Goal: Task Accomplishment & Management: Manage account settings

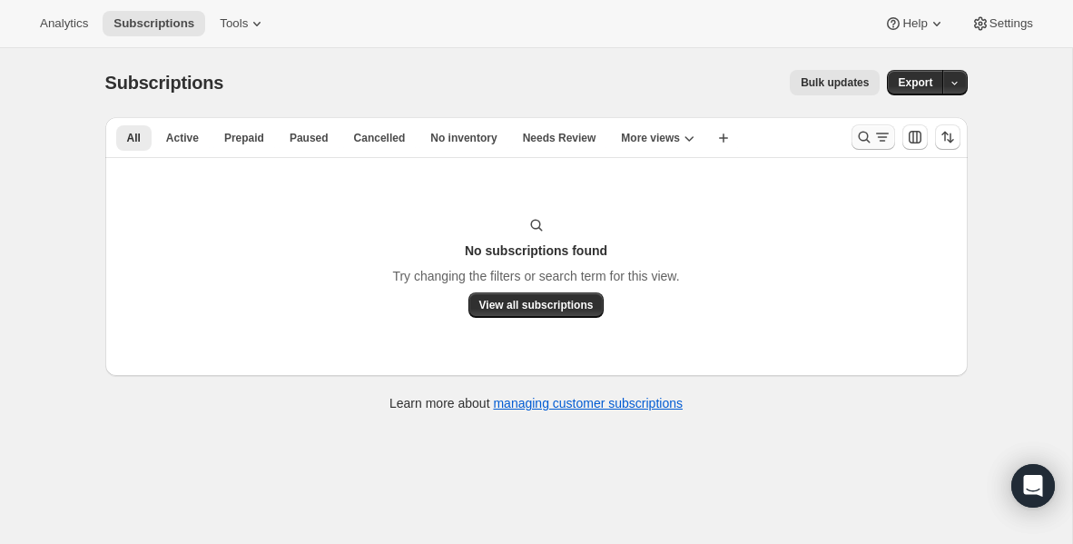
click at [865, 131] on icon "Search and filter results" at bounding box center [864, 137] width 18 height 18
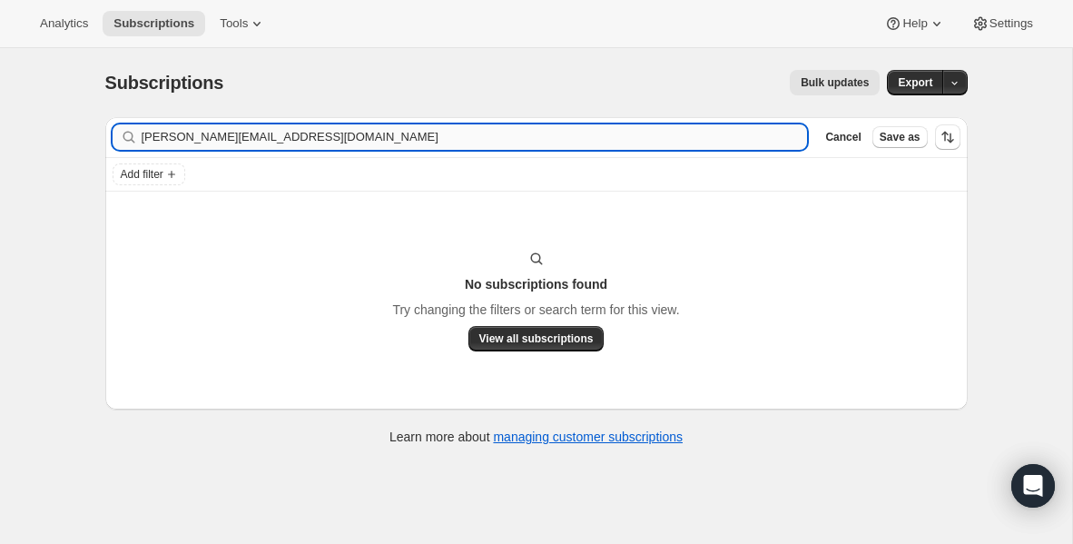
click at [352, 138] on input "[PERSON_NAME][EMAIL_ADDRESS][DOMAIN_NAME]" at bounding box center [475, 136] width 666 height 25
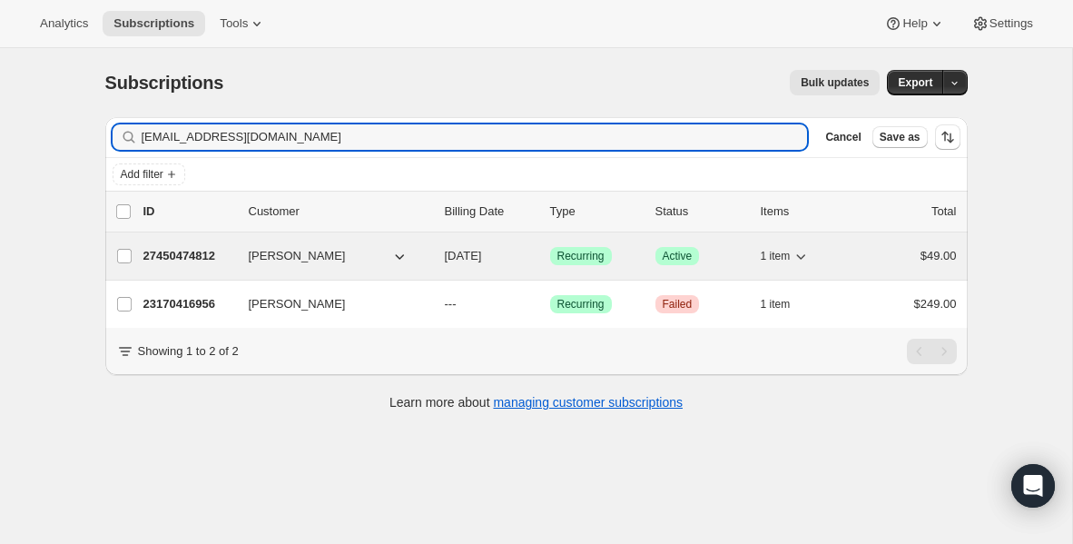
type input "[EMAIL_ADDRESS][DOMAIN_NAME]"
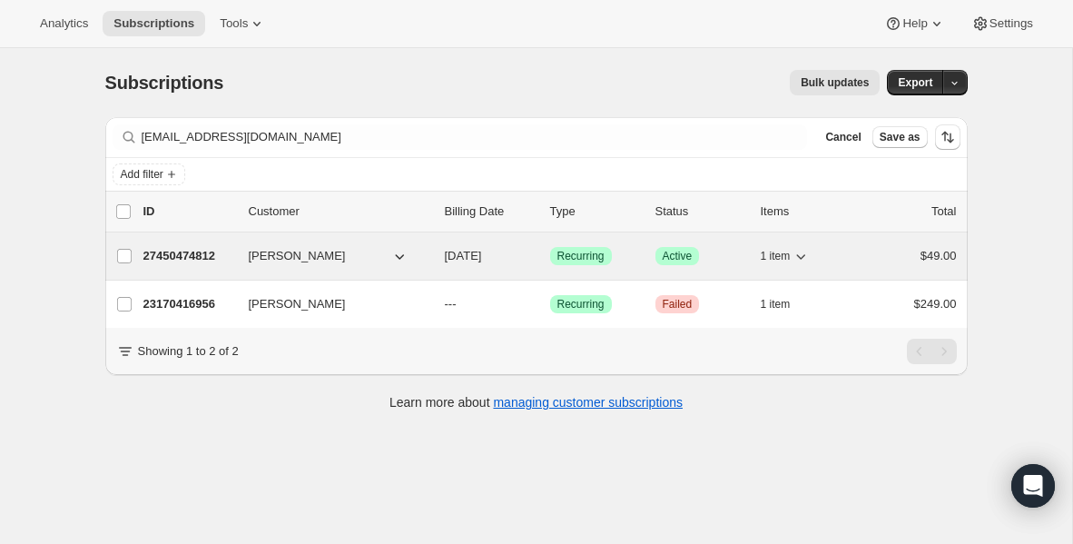
click at [188, 261] on p "27450474812" at bounding box center [188, 256] width 91 height 18
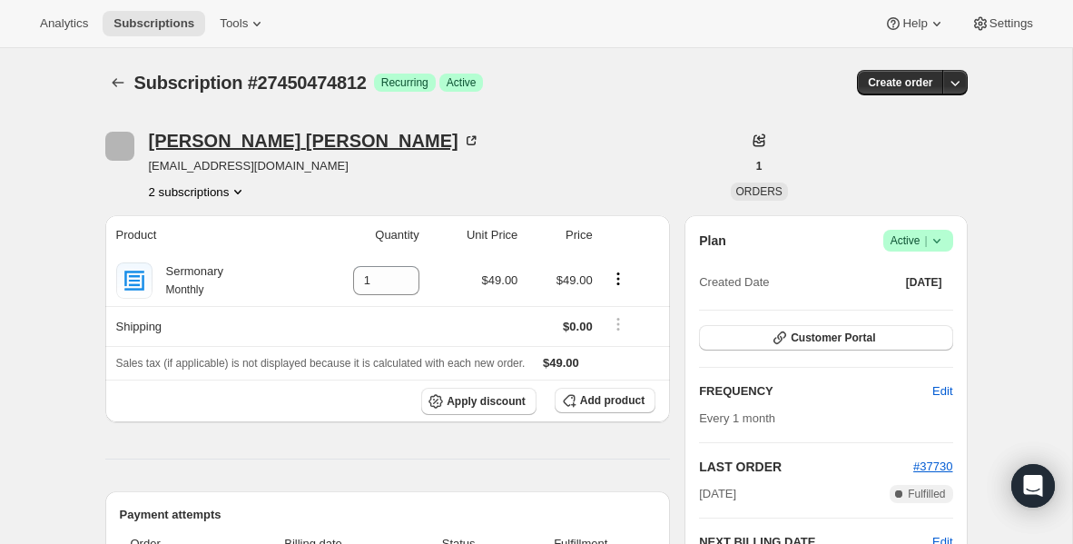
click at [467, 144] on icon at bounding box center [471, 140] width 9 height 9
